Goal: Task Accomplishment & Management: Complete application form

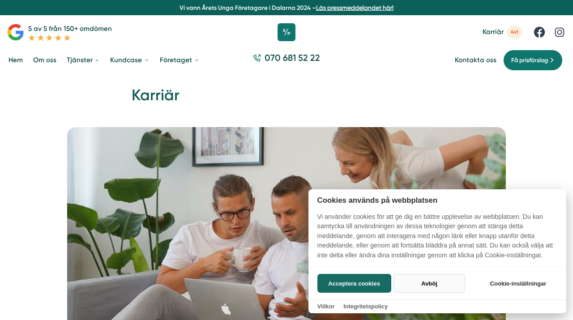
click at [431, 284] on button "Avböj" at bounding box center [429, 283] width 71 height 19
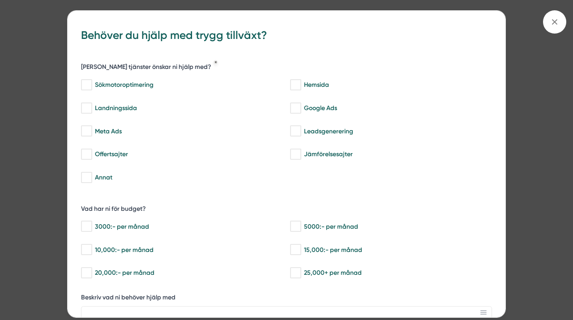
scroll to position [1400, 0]
click at [551, 22] on icon at bounding box center [555, 22] width 10 height 10
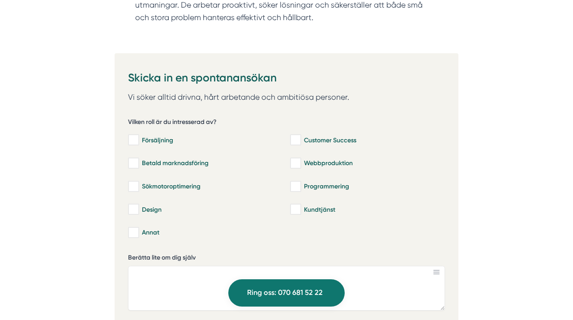
scroll to position [1887, 0]
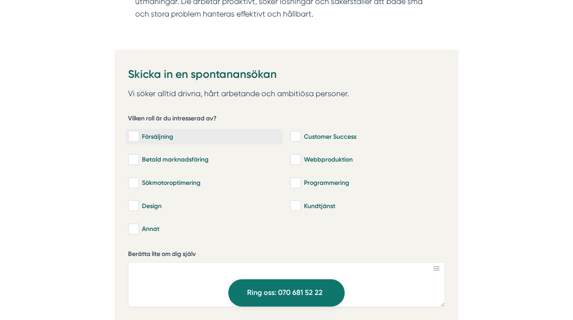
click at [134, 132] on input "Försäljning" at bounding box center [133, 136] width 10 height 9
checkbox input "true"
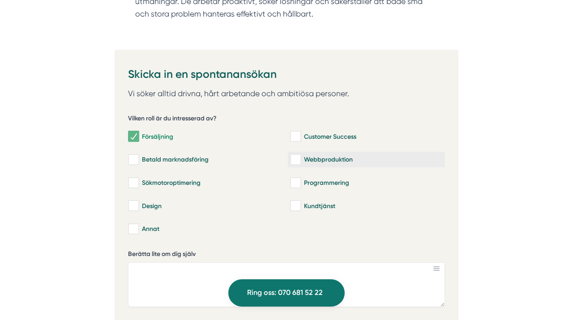
click at [295, 155] on input "Webbproduktion" at bounding box center [295, 159] width 10 height 9
checkbox input "true"
click at [133, 225] on input "Annat" at bounding box center [133, 229] width 10 height 9
checkbox input "true"
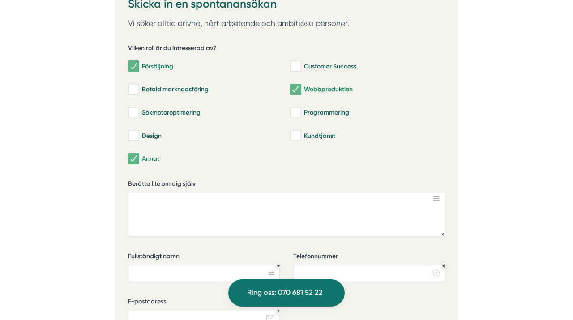
scroll to position [1962, 0]
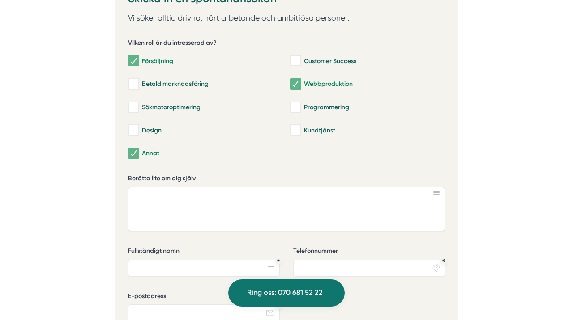
click at [303, 189] on textarea "Berätta lite om dig själv" at bounding box center [286, 209] width 317 height 45
paste textarea "Hej Smartproduktion, Jag heter Daniel Andersson och har över 20 års erfarenhet …"
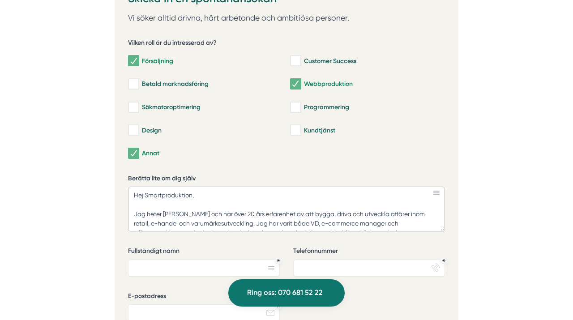
scroll to position [109, 0]
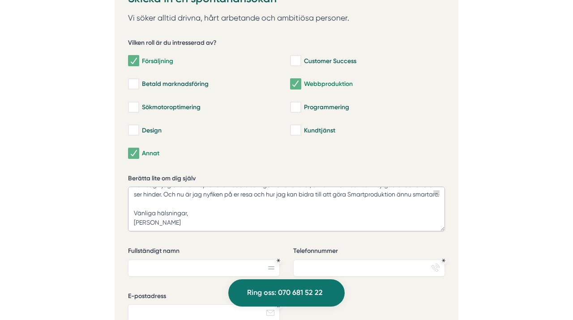
type textarea "Hej Smartproduktion, Jag heter Daniel Andersson och har över 20 års erfarenhet …"
click at [219, 260] on input "Fullständigt namn" at bounding box center [203, 268] width 151 height 17
click at [203, 260] on input "Daniel" at bounding box center [203, 268] width 151 height 17
click at [194, 260] on input "Daniel" at bounding box center [203, 268] width 151 height 17
type input "Daniel Andersson"
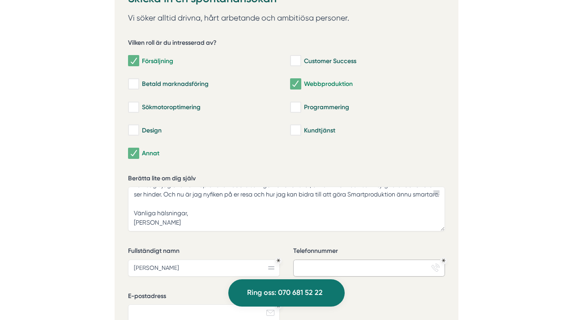
click at [336, 260] on input "Telefonnummer" at bounding box center [368, 268] width 151 height 17
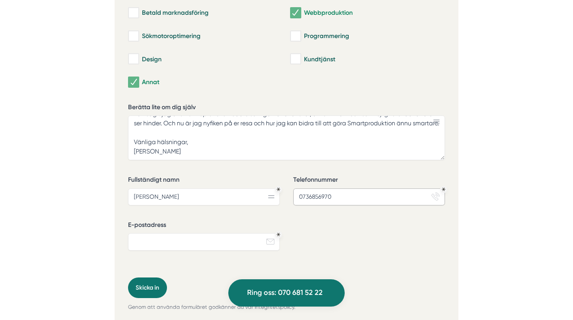
scroll to position [2049, 0]
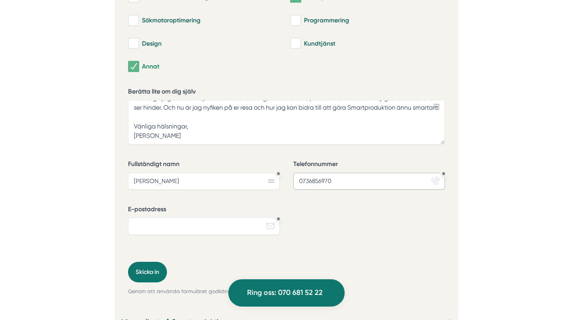
type input "0736856970"
click at [224, 218] on input "E-postadress" at bounding box center [203, 226] width 151 height 17
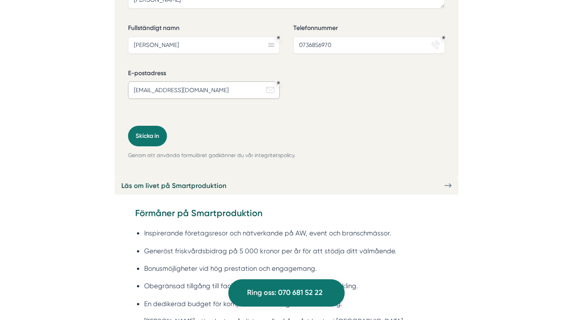
scroll to position [2188, 0]
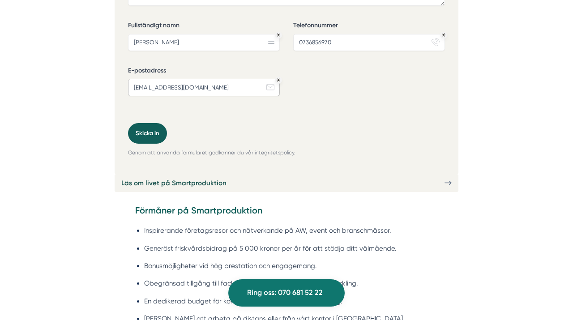
type input "danielya82@hotmail.com"
click at [150, 123] on button "Skicka in" at bounding box center [147, 133] width 39 height 20
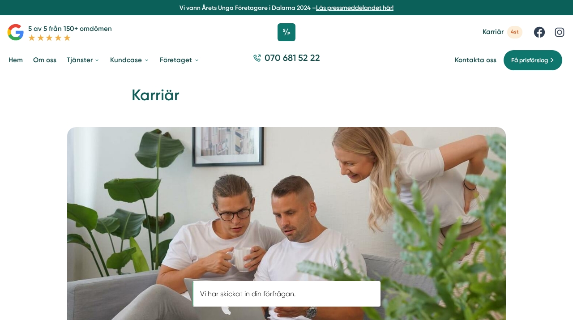
scroll to position [103, 0]
